Goal: Entertainment & Leisure: Consume media (video, audio)

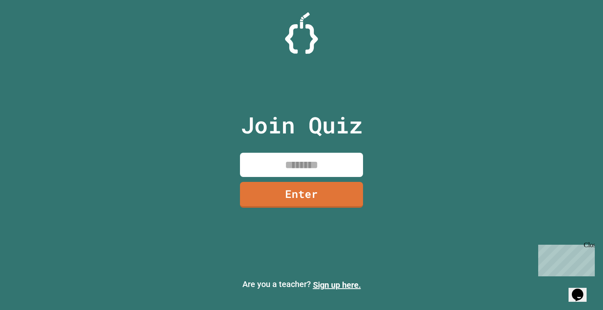
click at [285, 164] on input at bounding box center [301, 165] width 123 height 24
click at [319, 197] on link "Enter" at bounding box center [301, 194] width 125 height 27
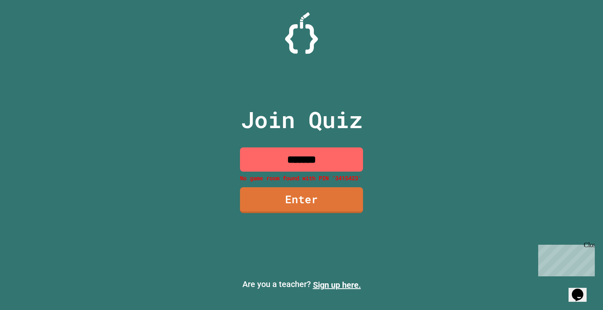
click at [313, 162] on input "*******" at bounding box center [301, 159] width 123 height 24
type input "********"
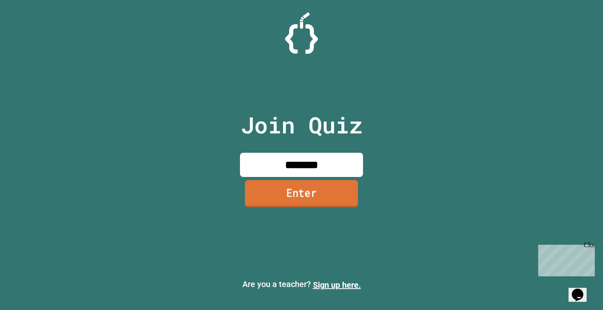
click at [315, 196] on link "Enter" at bounding box center [301, 193] width 113 height 27
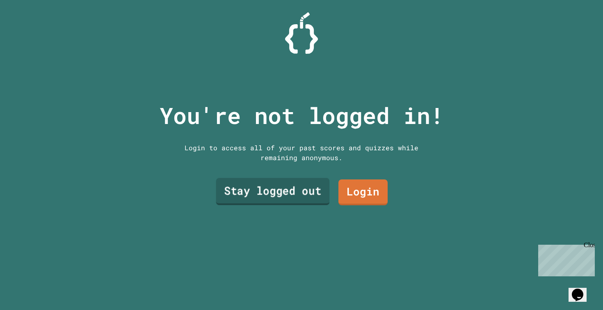
click at [317, 192] on link "Stay logged out" at bounding box center [273, 191] width 114 height 27
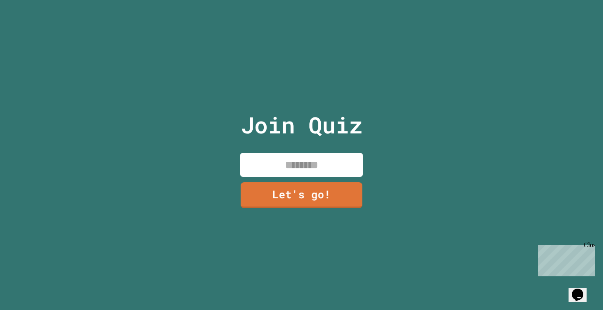
click at [323, 171] on input at bounding box center [301, 165] width 123 height 24
type input "*****"
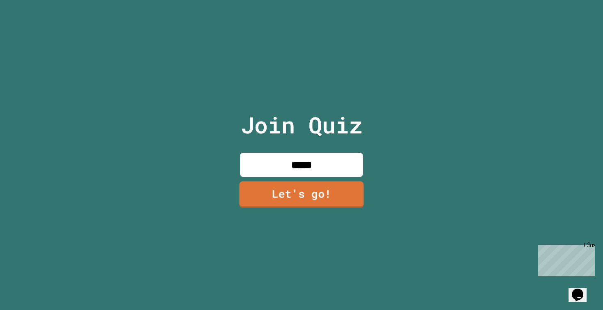
click at [334, 199] on link "Let's go!" at bounding box center [301, 194] width 124 height 26
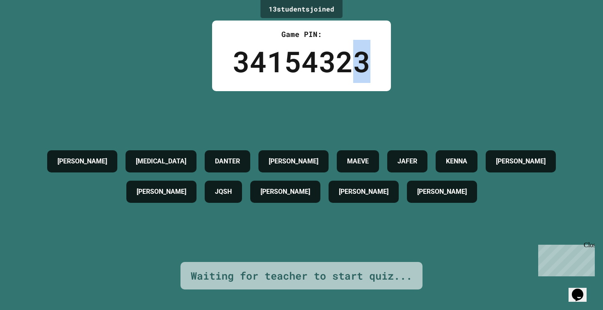
drag, startPoint x: 373, startPoint y: 66, endPoint x: 353, endPoint y: 72, distance: 20.5
click at [353, 72] on div "Game PIN: 34154323" at bounding box center [301, 56] width 179 height 71
click at [353, 72] on div "34154323" at bounding box center [302, 61] width 138 height 43
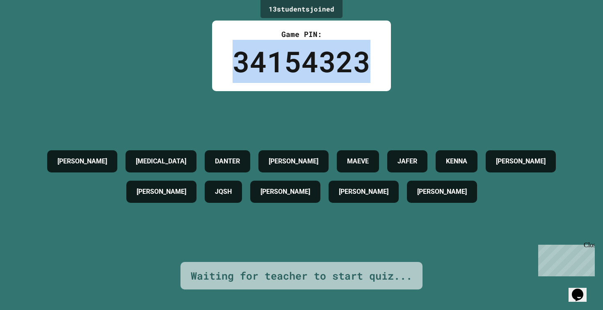
drag, startPoint x: 365, startPoint y: 69, endPoint x: 215, endPoint y: 88, distance: 151.1
click at [213, 78] on div "Game PIN: 34154323" at bounding box center [301, 56] width 179 height 71
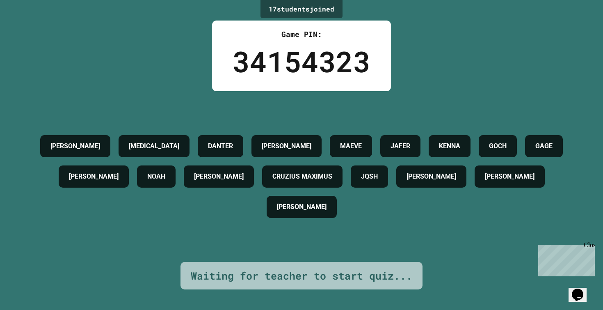
click at [334, 114] on div "[PERSON_NAME][MEDICAL_DATA] [PERSON_NAME] [PERSON_NAME] [PERSON_NAME] [PERSON_N…" at bounding box center [302, 176] width 562 height 171
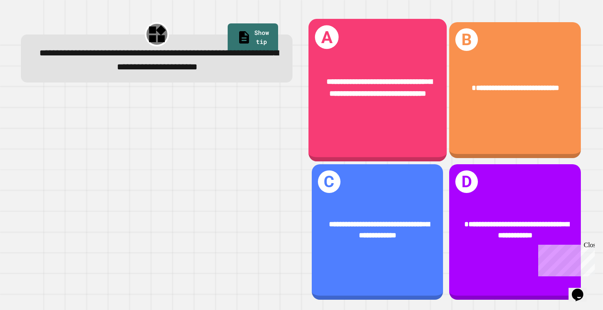
click at [379, 98] on span "**********" at bounding box center [379, 88] width 105 height 20
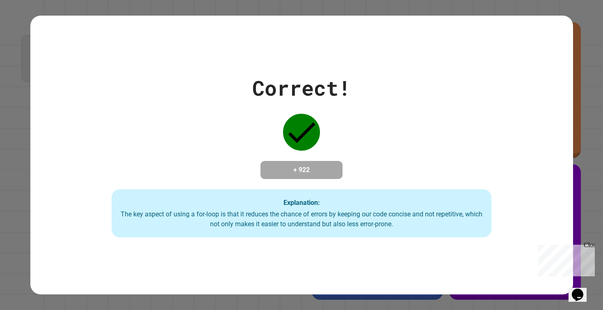
click at [412, 73] on div "Correct! + 922 Explanation: The key aspect of using a for-loop is that it reduc…" at bounding box center [301, 155] width 543 height 165
drag, startPoint x: 593, startPoint y: 247, endPoint x: 1074, endPoint y: 334, distance: 489.2
click at [593, 247] on div "Close" at bounding box center [589, 246] width 10 height 10
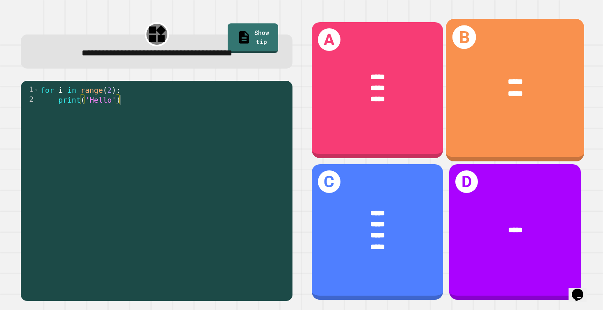
click at [472, 141] on div "B ***** *****" at bounding box center [515, 90] width 138 height 142
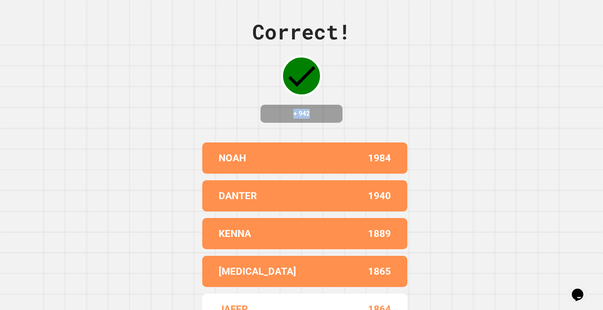
drag, startPoint x: 341, startPoint y: 135, endPoint x: 373, endPoint y: 36, distance: 104.3
click at [373, 37] on div "Correct! + 942 [PERSON_NAME] 1984 [PERSON_NAME] 1940 [PERSON_NAME] 1889 [MEDICA…" at bounding box center [301, 155] width 603 height 310
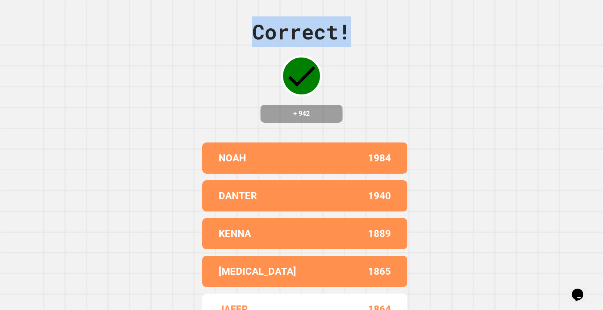
drag, startPoint x: 373, startPoint y: 34, endPoint x: 325, endPoint y: 8, distance: 54.7
click at [325, 8] on div "Correct! + 942 [PERSON_NAME] 1984 [PERSON_NAME] 1940 [PERSON_NAME] 1889 [MEDICA…" at bounding box center [301, 155] width 603 height 310
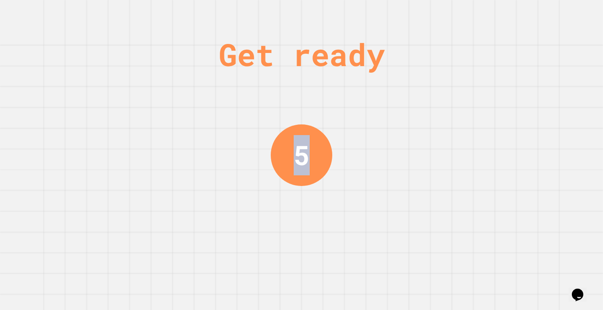
click at [327, 7] on div "Get ready 5" at bounding box center [302, 155] width 62 height 310
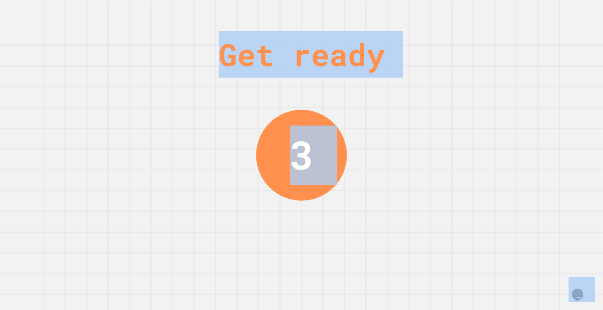
drag, startPoint x: 327, startPoint y: 7, endPoint x: 366, endPoint y: 50, distance: 57.5
click at [332, 50] on div "Get ready 3" at bounding box center [302, 155] width 62 height 310
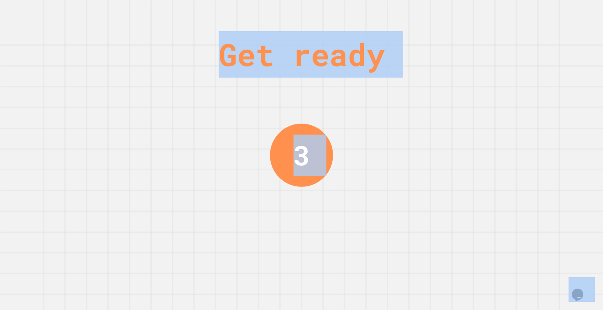
click at [366, 50] on div "Get ready" at bounding box center [302, 54] width 166 height 46
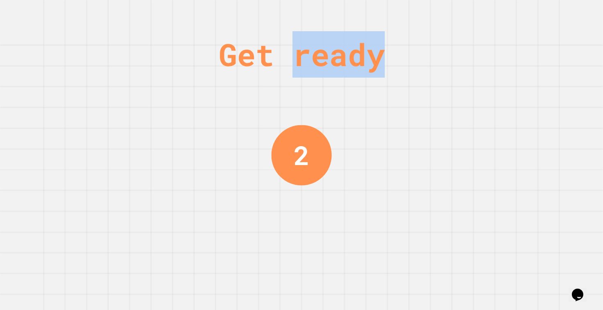
click at [366, 50] on div "Get ready" at bounding box center [302, 54] width 166 height 46
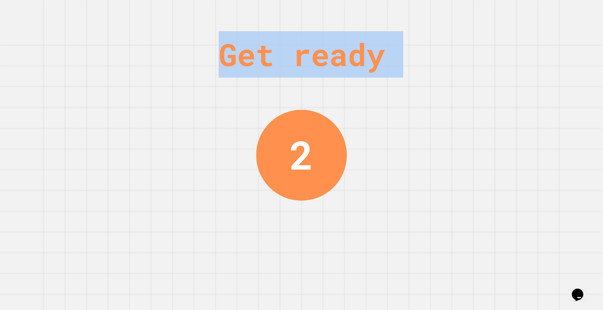
click at [366, 50] on div "Get ready" at bounding box center [302, 54] width 166 height 46
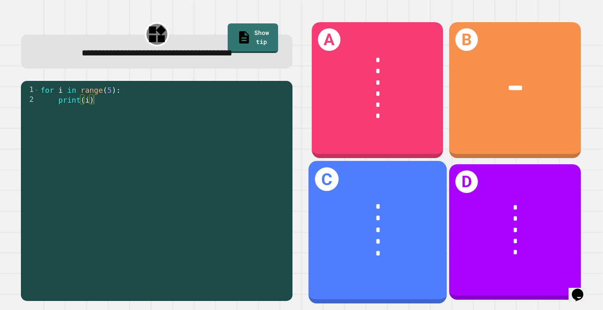
click at [400, 264] on div "* * * * *" at bounding box center [378, 229] width 138 height 89
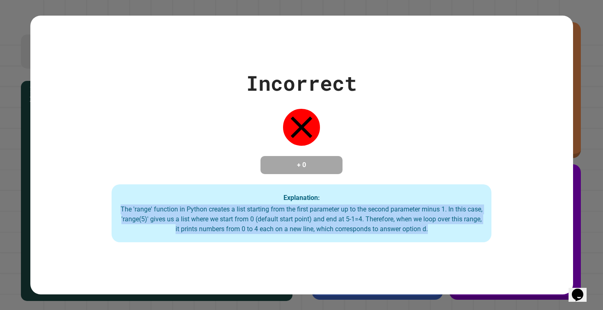
drag, startPoint x: 401, startPoint y: 253, endPoint x: 419, endPoint y: 207, distance: 49.8
click at [419, 207] on div "Incorrect + 0 Explanation: The 'range' function in Python creates a list starti…" at bounding box center [301, 155] width 543 height 279
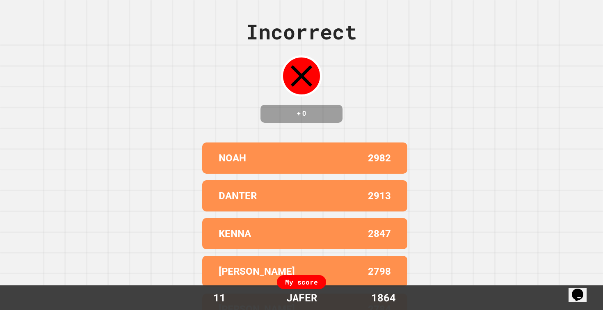
click at [328, 147] on div "NOAH 2982 DANTER 2913 KENNA 2847 [PERSON_NAME] 2798 [PERSON_NAME] 2784" at bounding box center [301, 233] width 205 height 189
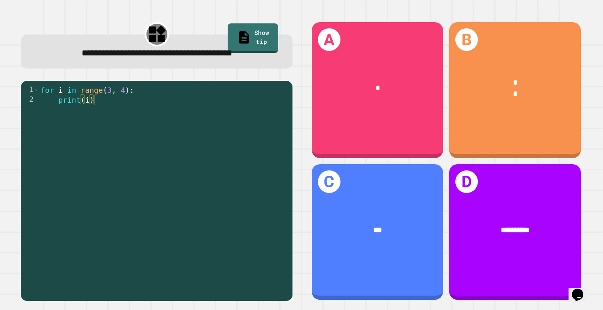
drag, startPoint x: 474, startPoint y: 63, endPoint x: 453, endPoint y: 21, distance: 47.0
click at [452, 21] on div "B * *" at bounding box center [515, 90] width 137 height 142
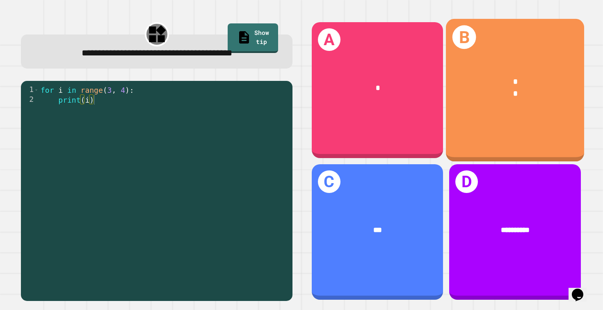
click at [464, 34] on h1 "B" at bounding box center [465, 37] width 24 height 24
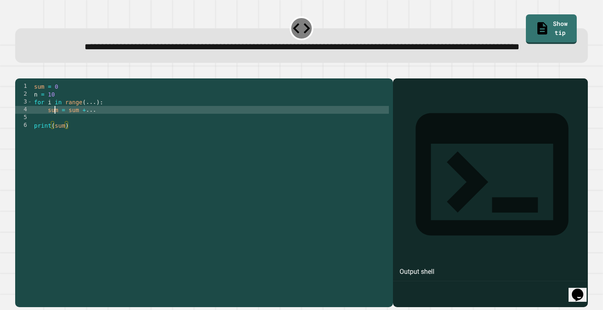
click at [56, 140] on div "sum = 0 n = 10 for i in range ( ... ) : sum = sum + ... print ( sum )" at bounding box center [210, 183] width 357 height 203
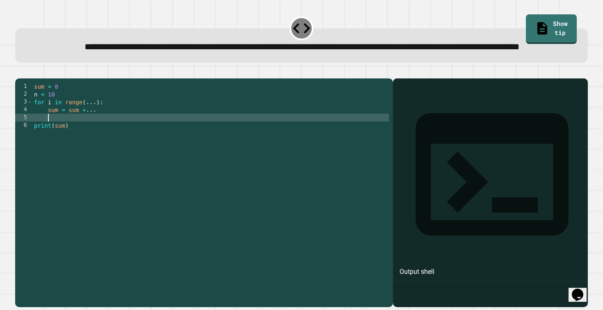
click at [58, 147] on div "sum = 0 n = 10 for i in range ( ... ) : sum = sum + ... print ( sum )" at bounding box center [210, 183] width 357 height 203
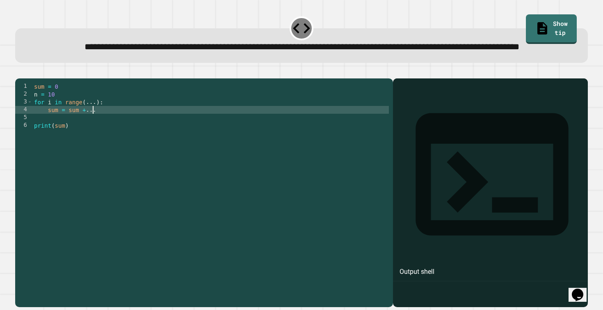
click at [92, 137] on div "sum = 0 n = 10 for i in range ( ... ) : sum = sum + ... print ( sum )" at bounding box center [210, 183] width 357 height 203
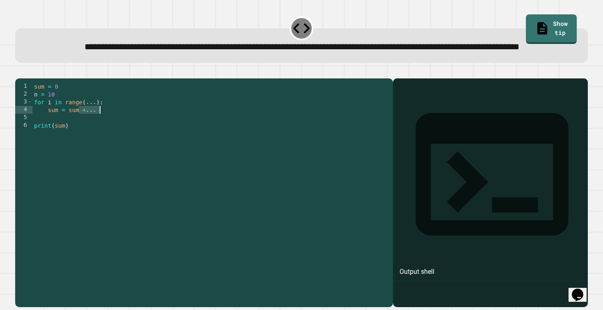
click at [92, 137] on div "sum = 0 n = 10 for i in range ( ... ) : sum = sum + ... print ( sum )" at bounding box center [210, 183] width 357 height 203
click at [91, 130] on div "sum = 0 n = 10 for i in range ( ... ) : sum = sum + ... print ( sum )" at bounding box center [210, 183] width 357 height 203
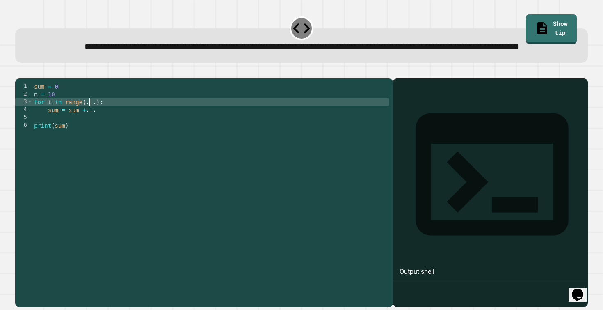
click at [91, 130] on div "sum = 0 n = 10 for i in range ( ... ) : sum = sum + ... print ( sum )" at bounding box center [210, 183] width 357 height 203
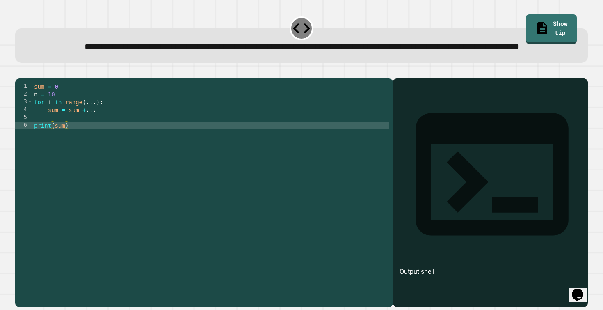
click at [95, 158] on div "sum = 0 n = 10 for i in range ( ... ) : sum = sum + ... print ( sum )" at bounding box center [210, 183] width 357 height 203
click at [94, 152] on div "sum = 0 n = 10 for i in range ( ... ) : sum = sum + ... print ( sum )" at bounding box center [210, 183] width 357 height 203
type textarea "**********"
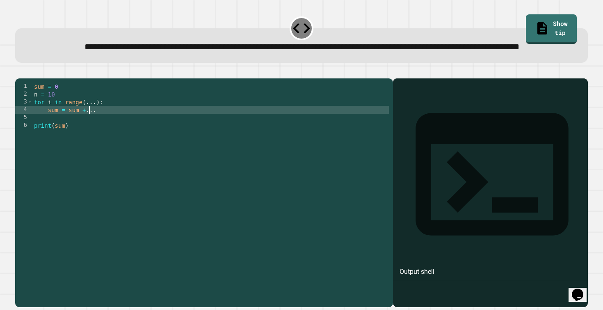
click at [90, 139] on div "sum = 0 n = 10 for i in range ( ... ) : sum = sum + ... print ( sum )" at bounding box center [210, 183] width 357 height 203
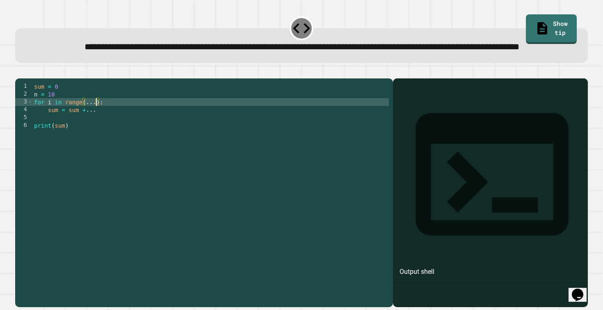
click at [97, 131] on div "sum = 0 n = 10 for i in range ( ... ) : sum = sum + ... print ( sum )" at bounding box center [210, 183] width 357 height 203
click at [107, 137] on div "sum = 0 n = 10 for i in range ( 1 , n ) : sum = sum + ... print ( sum )" at bounding box center [210, 183] width 357 height 203
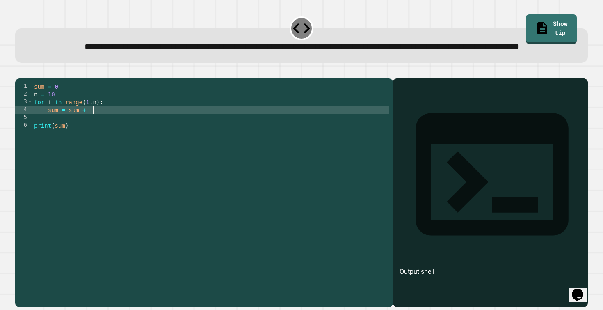
scroll to position [0, 4]
click at [19, 72] on icon "button" at bounding box center [19, 72] width 0 height 0
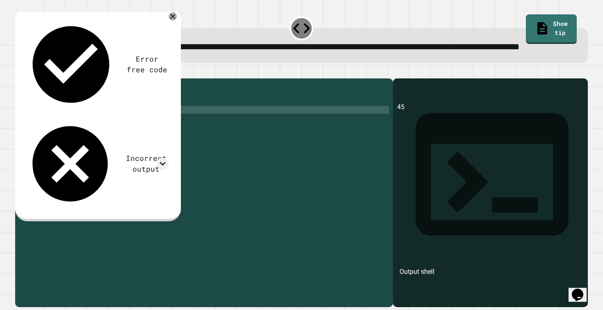
click at [124, 153] on div "Incorrect output" at bounding box center [146, 164] width 45 height 22
click at [161, 162] on icon at bounding box center [163, 164] width 6 height 4
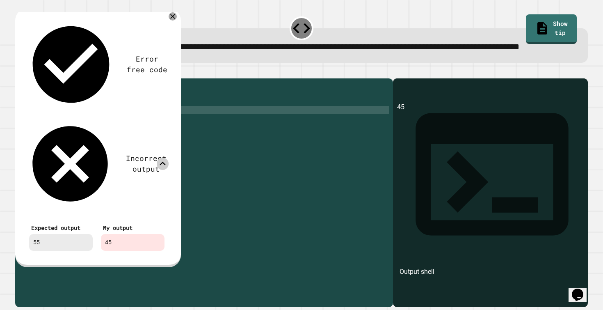
click at [161, 158] on icon at bounding box center [163, 164] width 12 height 12
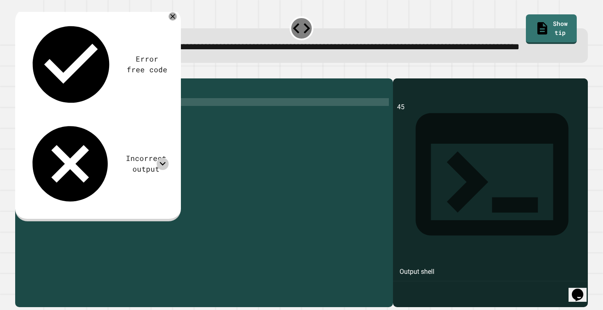
click at [96, 129] on div "sum = 0 n = 10 for i in range ( 1 , n ) : sum = sum + i print ( sum )" at bounding box center [210, 183] width 357 height 203
click at [174, 21] on icon at bounding box center [173, 16] width 10 height 10
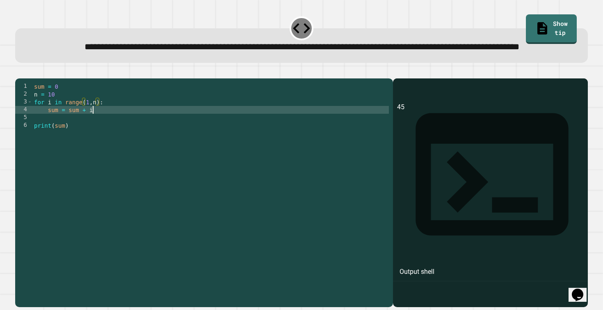
click at [93, 137] on div "sum = 0 n = 10 for i in range ( 1 , n ) : sum = sum + i print ( sum )" at bounding box center [210, 183] width 357 height 203
type textarea "**********"
click at [19, 72] on button "button" at bounding box center [19, 72] width 0 height 0
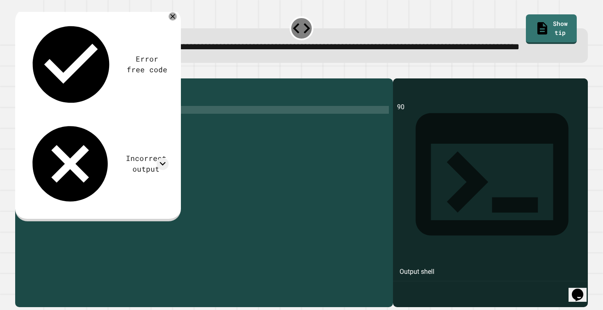
click at [124, 153] on div "Incorrect output" at bounding box center [146, 164] width 45 height 22
click at [153, 119] on div "Incorrect output" at bounding box center [97, 164] width 144 height 90
click at [165, 158] on icon at bounding box center [163, 164] width 12 height 12
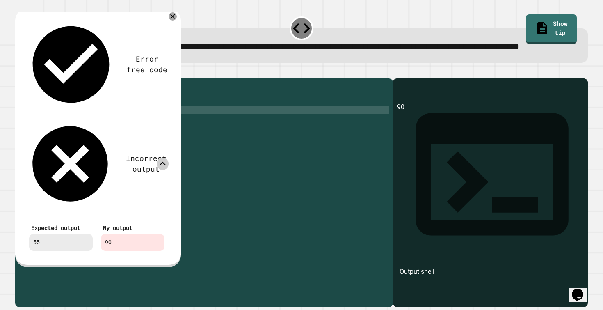
click at [165, 158] on icon at bounding box center [163, 164] width 12 height 12
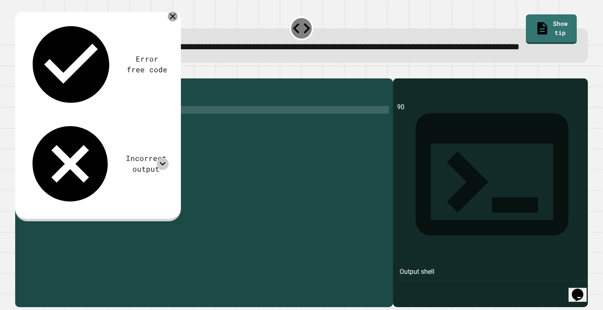
click at [174, 21] on icon at bounding box center [173, 16] width 10 height 10
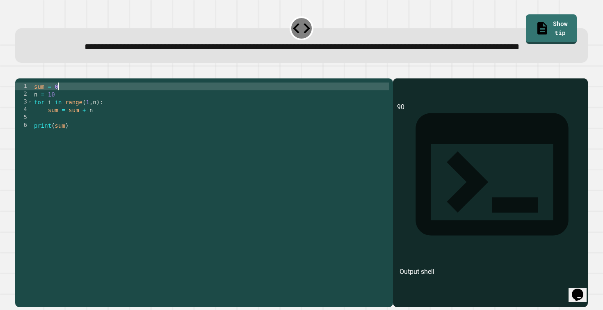
scroll to position [0, 1]
click at [64, 112] on div "sum = 0 n = 10 for i in range ( 1 , n ) : sum = sum + n print ( sum )" at bounding box center [210, 183] width 357 height 203
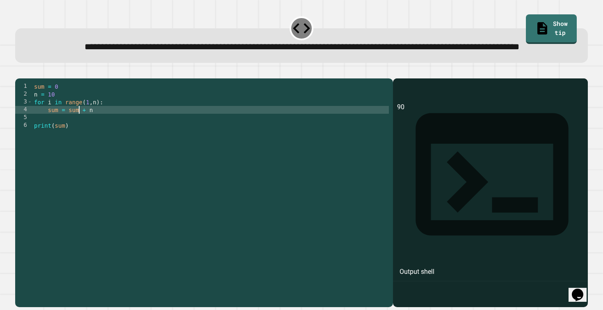
click at [78, 139] on div "sum = 0 n = 10 for i in range ( 1 , n ) : sum = sum + n print ( sum )" at bounding box center [210, 183] width 357 height 203
click at [529, 34] on link "Show tip" at bounding box center [551, 29] width 51 height 30
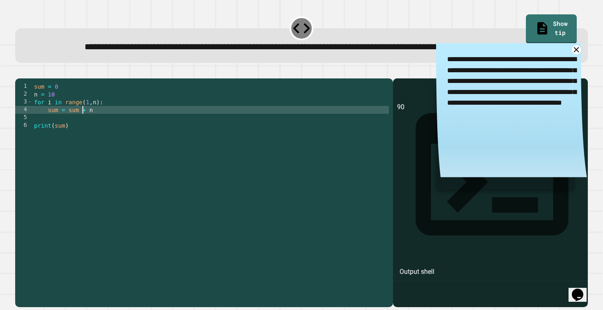
click at [84, 139] on div "sum = 0 n = 10 for i in range ( 1 , n ) : sum = sum + n print ( sum )" at bounding box center [210, 183] width 357 height 203
click at [85, 136] on div "sum = 0 n = 10 for i in range ( 1 , n ) : sum = sum + n print ( sum )" at bounding box center [210, 183] width 357 height 203
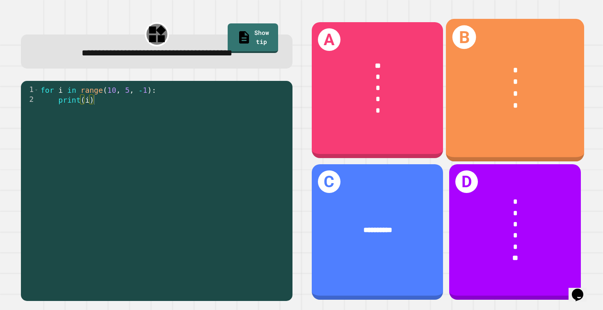
click at [511, 102] on div "*" at bounding box center [515, 106] width 107 height 12
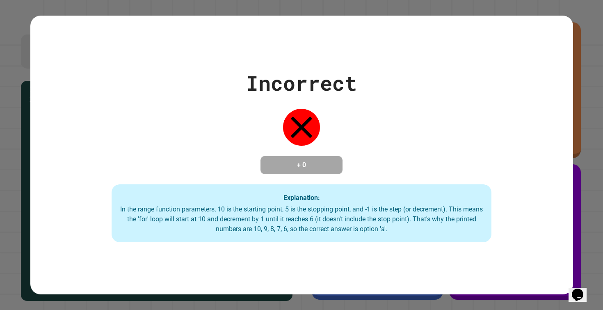
click at [536, 87] on div "Incorrect + 0 Explanation: In the range function parameters, 10 is the starting…" at bounding box center [301, 155] width 543 height 175
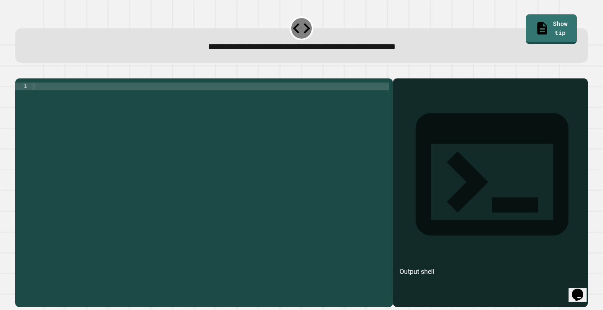
scroll to position [0, 0]
click at [119, 101] on div "for i in range ( .. , .. , .. ) :" at bounding box center [210, 191] width 357 height 218
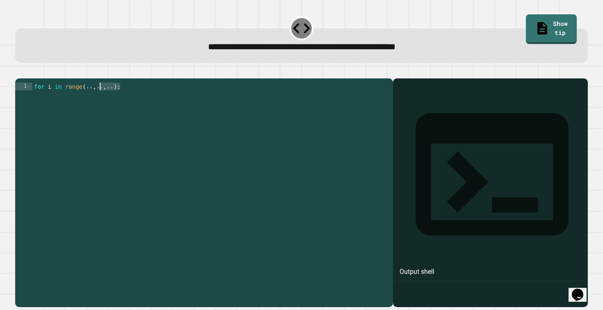
drag, startPoint x: 119, startPoint y: 101, endPoint x: 99, endPoint y: 101, distance: 20.1
click at [99, 101] on div "for i in range ( .. , .. , .. ) :" at bounding box center [210, 191] width 357 height 218
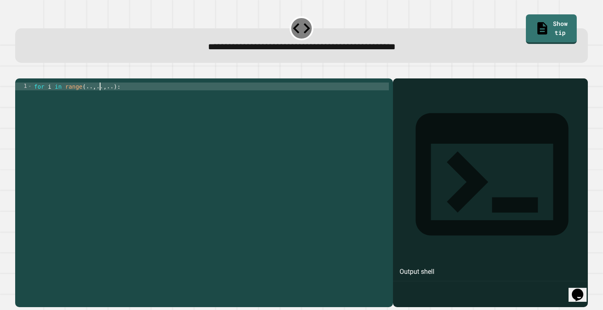
click at [91, 101] on div "for i in range ( .. , .. , .. ) :" at bounding box center [210, 191] width 357 height 218
click at [112, 97] on div "for i in range ( 1 , 10 , .. ) :" at bounding box center [210, 191] width 357 height 218
click at [97, 97] on div "for i in range ( 1 , 10 , - 1 ) :" at bounding box center [210, 191] width 357 height 218
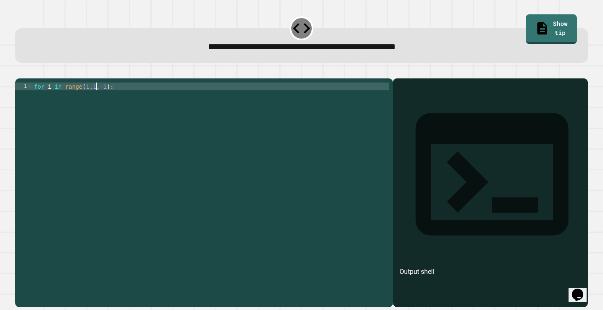
scroll to position [0, 5]
type textarea "**********"
click at [37, 75] on div at bounding box center [301, 74] width 573 height 10
click at [19, 72] on button "button" at bounding box center [19, 72] width 0 height 0
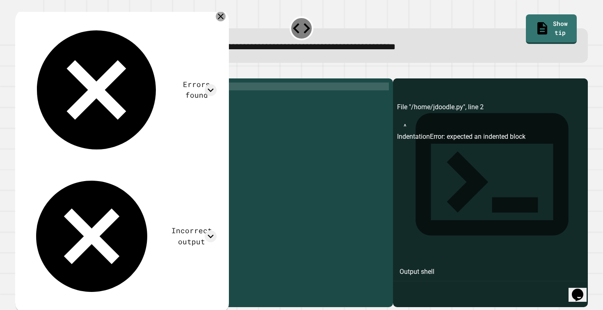
click at [226, 18] on icon at bounding box center [221, 16] width 10 height 10
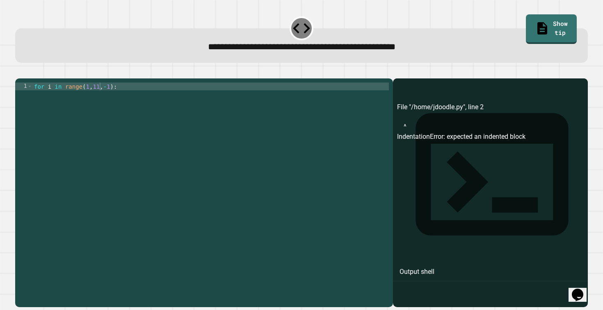
click at [100, 106] on div "for i in range ( 1 , 11 , - 1 ) :" at bounding box center [210, 191] width 357 height 218
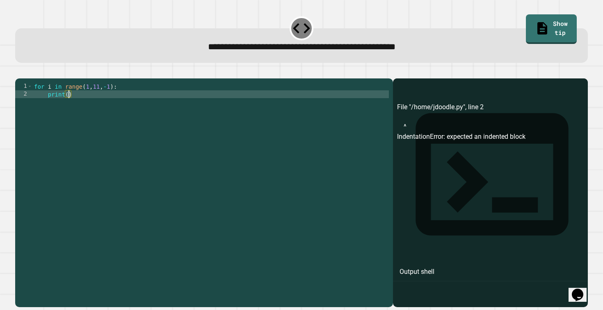
scroll to position [0, 2]
click at [19, 72] on icon "button" at bounding box center [19, 72] width 0 height 0
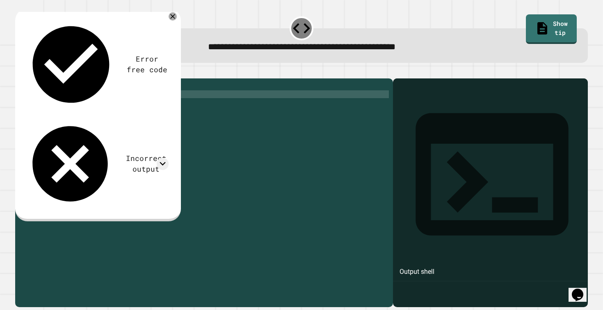
click at [124, 153] on div "Incorrect output" at bounding box center [146, 164] width 45 height 22
click at [163, 158] on icon at bounding box center [163, 164] width 12 height 12
click at [414, 105] on div "Output shell" at bounding box center [490, 179] width 195 height 202
click at [163, 158] on icon at bounding box center [163, 164] width 12 height 12
click at [163, 162] on icon at bounding box center [163, 164] width 6 height 4
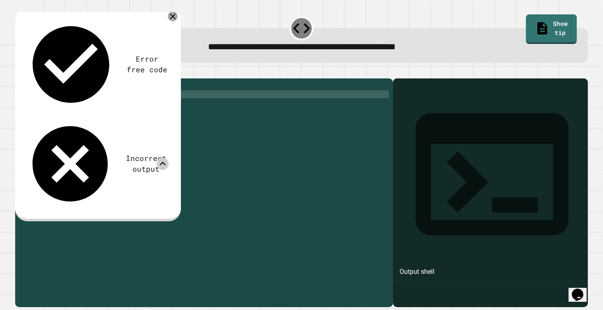
click at [174, 13] on div at bounding box center [173, 16] width 10 height 10
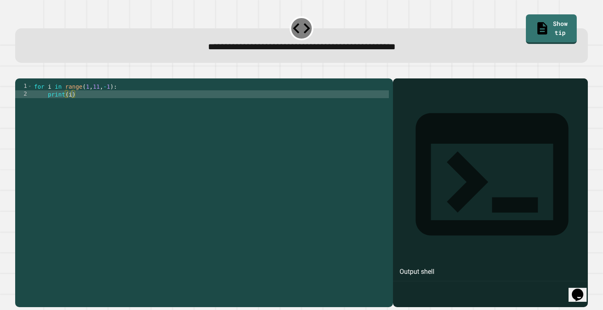
click at [98, 100] on div "for i in range ( 1 , 11 , - 1 ) : print ( i )" at bounding box center [210, 191] width 357 height 218
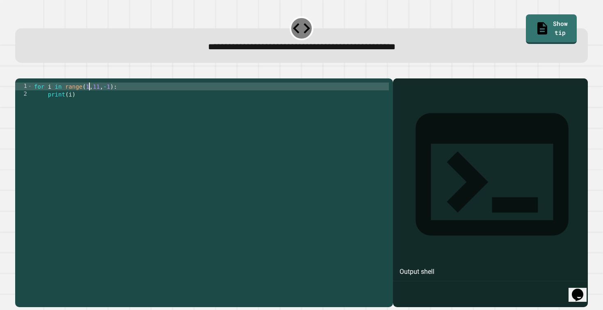
click at [89, 101] on div "for i in range ( 1 , 11 , - 1 ) : print ( i )" at bounding box center [210, 191] width 357 height 218
click at [19, 72] on icon "button" at bounding box center [19, 72] width 0 height 0
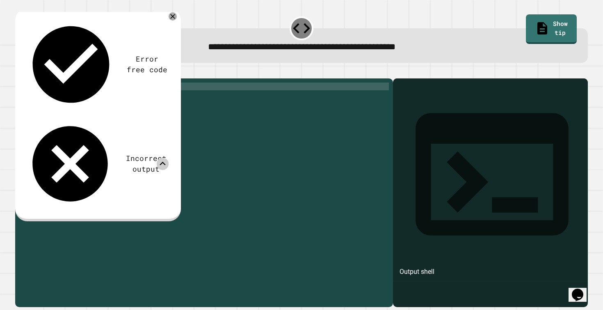
click at [167, 158] on icon at bounding box center [163, 164] width 12 height 12
click at [173, 20] on icon at bounding box center [173, 16] width 10 height 10
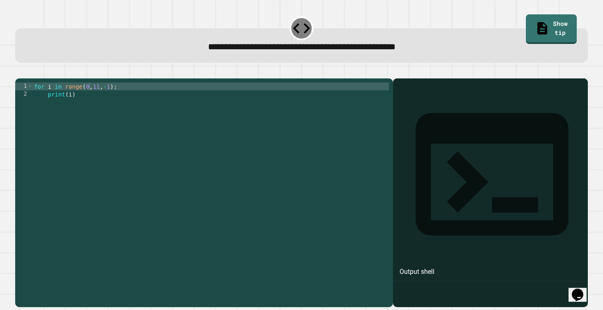
scroll to position [0, 2]
click at [75, 112] on div "for i in range ( 0 , 11 , - 1 ) : print ( i )" at bounding box center [210, 191] width 357 height 218
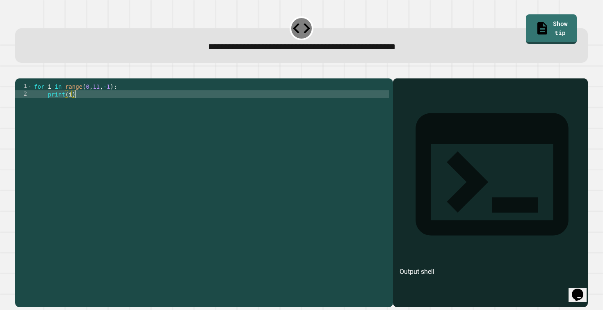
type textarea "********"
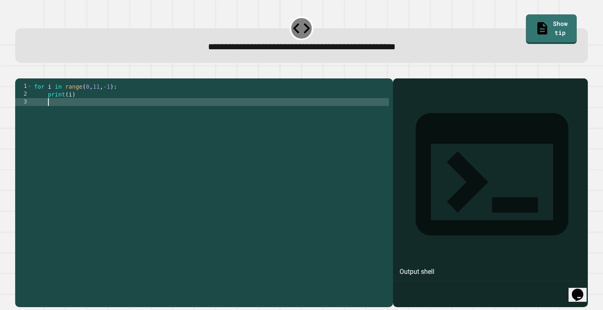
scroll to position [0, 0]
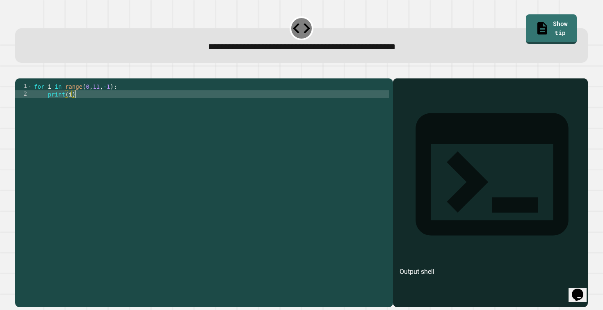
type textarea "********"
click at [19, 72] on icon "button" at bounding box center [19, 72] width 0 height 0
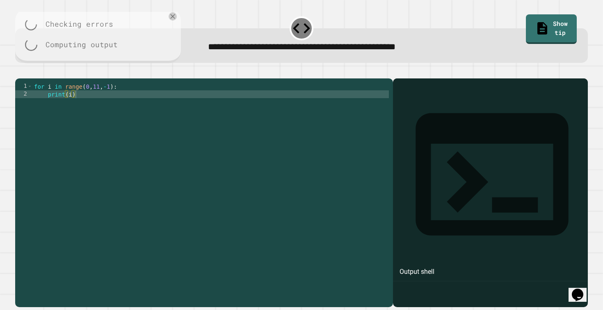
click at [30, 76] on div at bounding box center [301, 74] width 573 height 10
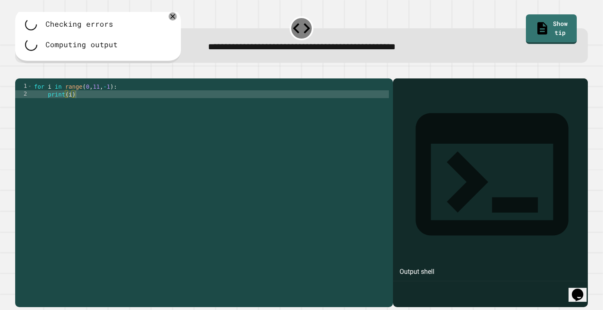
click at [50, 72] on icon "button" at bounding box center [50, 72] width 0 height 0
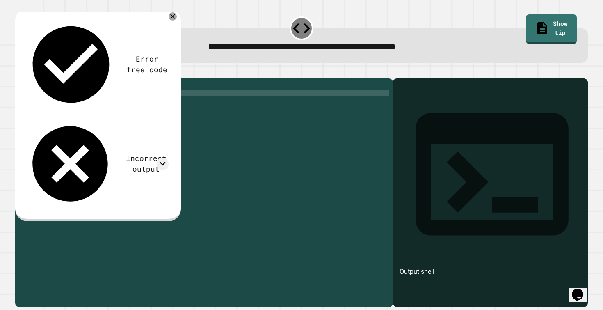
click at [56, 79] on icon "button" at bounding box center [52, 76] width 7 height 7
click at [48, 72] on icon "button" at bounding box center [48, 72] width 0 height 0
click at [102, 109] on div "for i in range ( 0 , 11 , - 1 ) : print ( i )" at bounding box center [211, 214] width 357 height 264
click at [110, 99] on div "for i in range ( 0 , 11 , - 1 ) : print ( i )" at bounding box center [211, 214] width 356 height 264
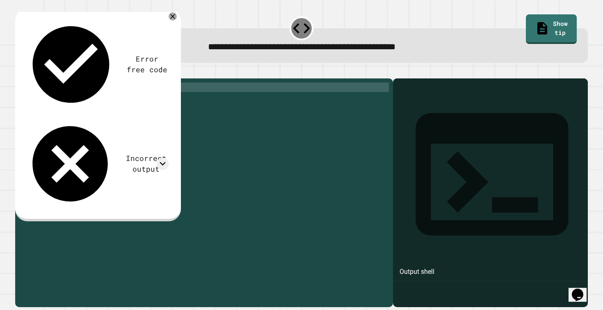
click at [112, 99] on div "for i in range ( 0 , 11 , - 1 ) : print ( i )" at bounding box center [211, 214] width 356 height 264
click at [168, 53] on div "Error free code Incorrect output" at bounding box center [97, 113] width 152 height 199
click at [167, 52] on div "Error free code Incorrect output" at bounding box center [97, 113] width 152 height 199
click at [167, 158] on icon at bounding box center [163, 164] width 12 height 12
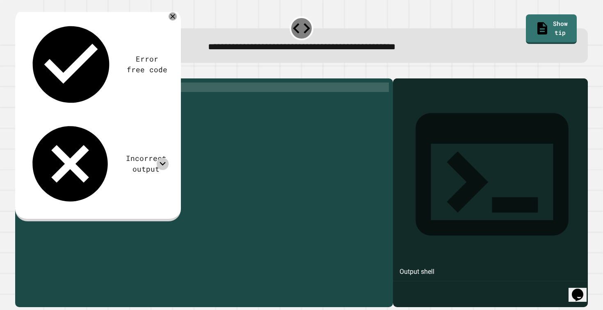
click at [167, 158] on icon at bounding box center [163, 164] width 12 height 12
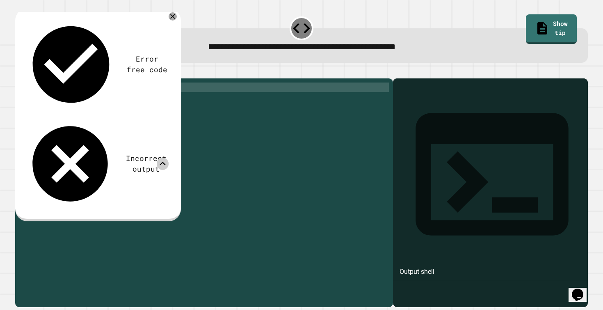
click at [167, 158] on icon at bounding box center [163, 164] width 12 height 12
click at [544, 26] on link "Show tip" at bounding box center [551, 28] width 50 height 31
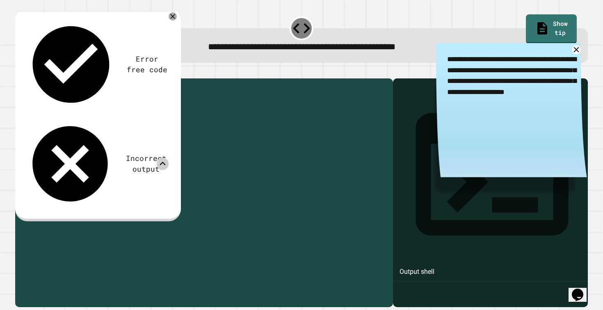
drag, startPoint x: 81, startPoint y: 108, endPoint x: 76, endPoint y: 108, distance: 4.9
click at [76, 108] on div "for i in range ( 0 , 11 , - 1 ) : print ( i )" at bounding box center [211, 214] width 356 height 264
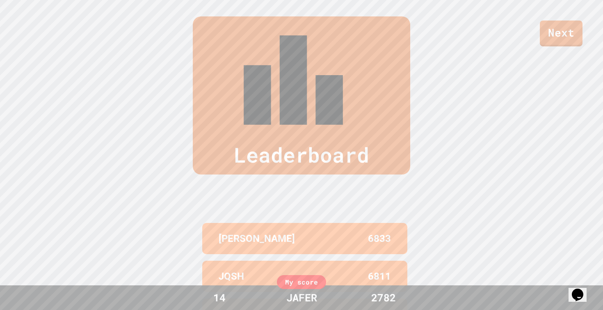
scroll to position [339, 0]
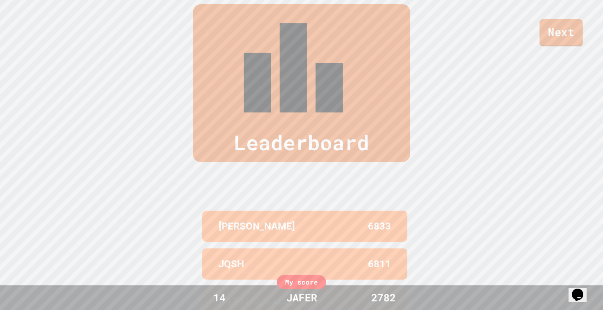
click at [566, 32] on link "Next" at bounding box center [561, 32] width 43 height 27
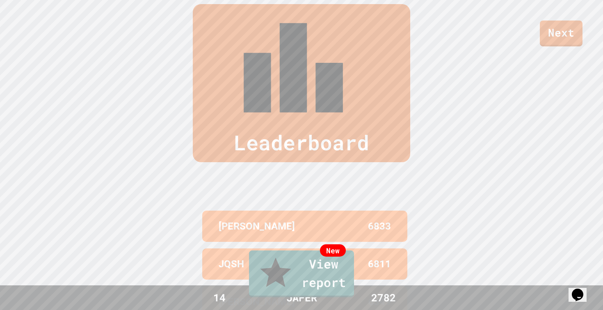
drag, startPoint x: 410, startPoint y: 153, endPoint x: 456, endPoint y: 156, distance: 45.3
drag, startPoint x: 450, startPoint y: 141, endPoint x: 450, endPoint y: 154, distance: 13.1
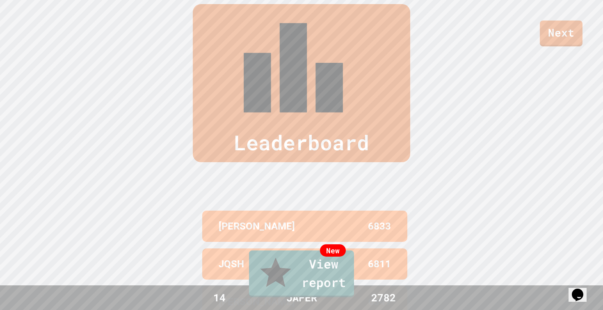
drag, startPoint x: 450, startPoint y: 154, endPoint x: 440, endPoint y: 122, distance: 33.5
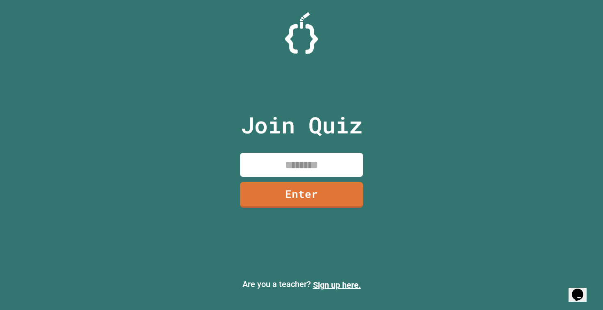
click at [357, 170] on input at bounding box center [301, 165] width 123 height 24
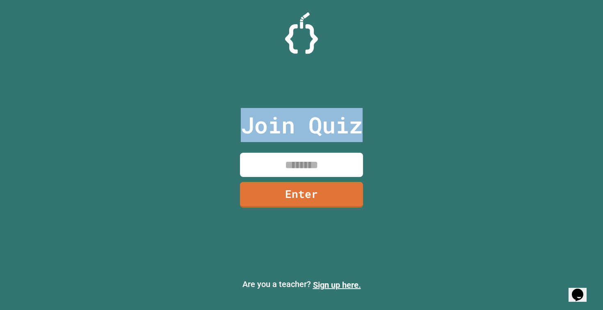
drag, startPoint x: 357, startPoint y: 131, endPoint x: 359, endPoint y: 96, distance: 34.1
click at [359, 97] on div "Join Quiz Enter" at bounding box center [302, 155] width 138 height 269
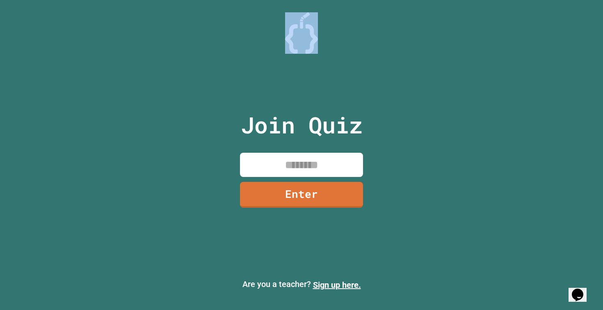
drag, startPoint x: 318, startPoint y: 27, endPoint x: 417, endPoint y: 61, distance: 104.2
click at [417, 61] on div "Join Quiz Enter Are you a teacher? Sign up here." at bounding box center [301, 155] width 603 height 310
